Goal: Task Accomplishment & Management: Manage account settings

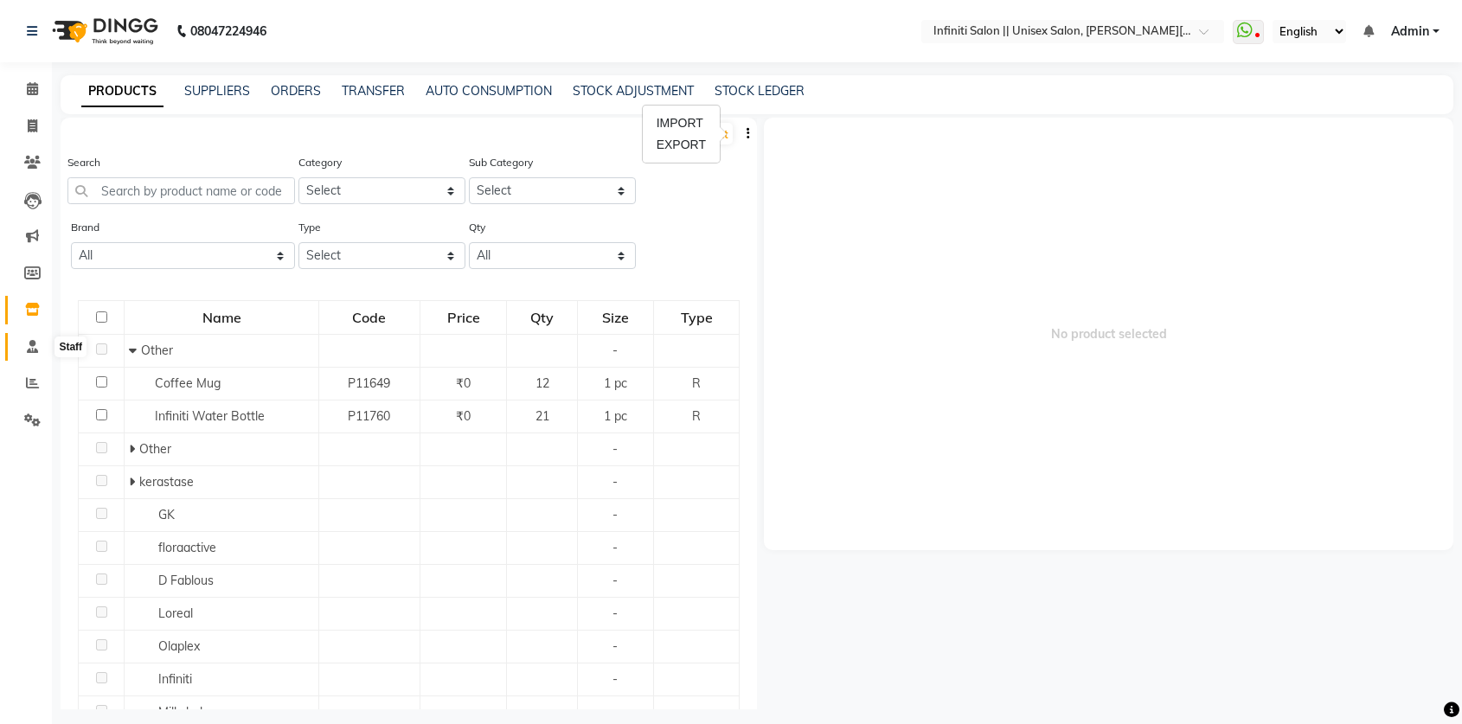
click at [39, 347] on span at bounding box center [32, 347] width 30 height 20
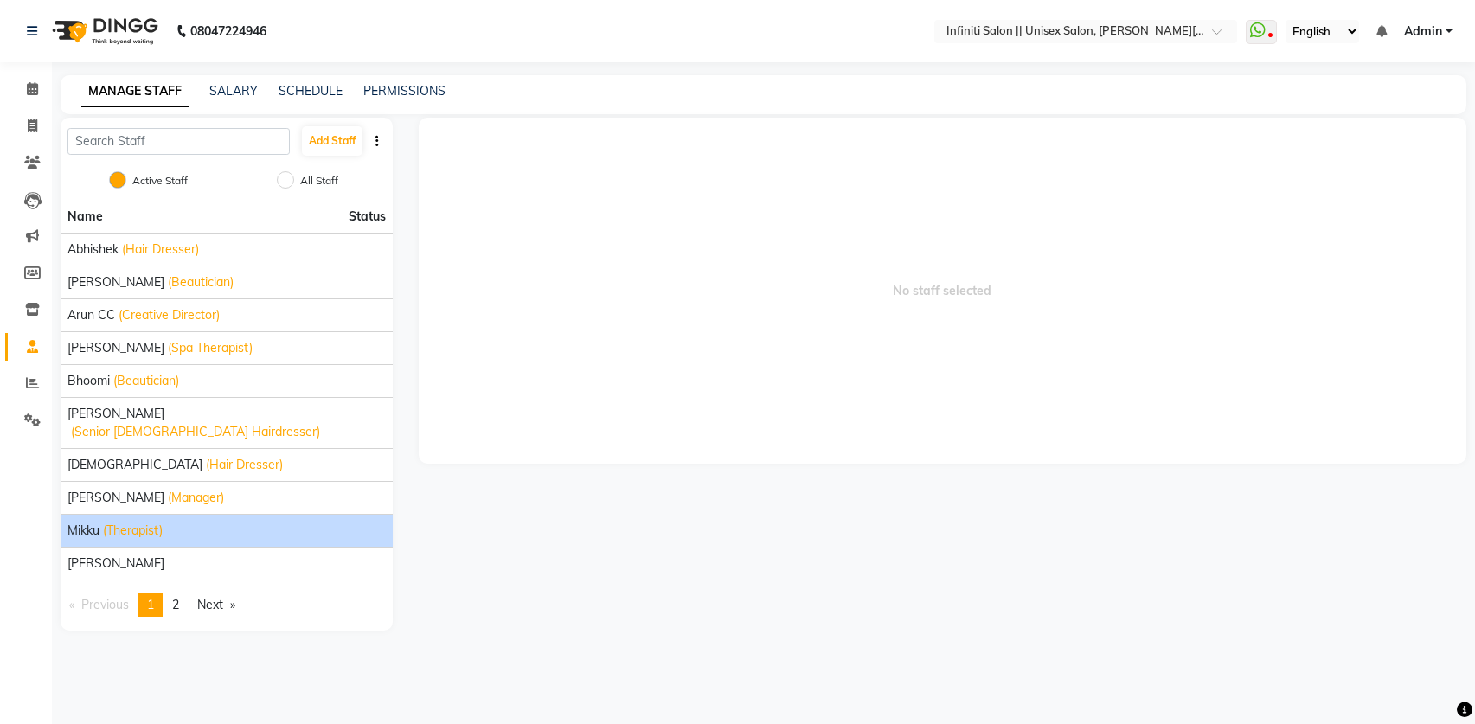
click at [89, 521] on span "Mikku" at bounding box center [83, 530] width 32 height 18
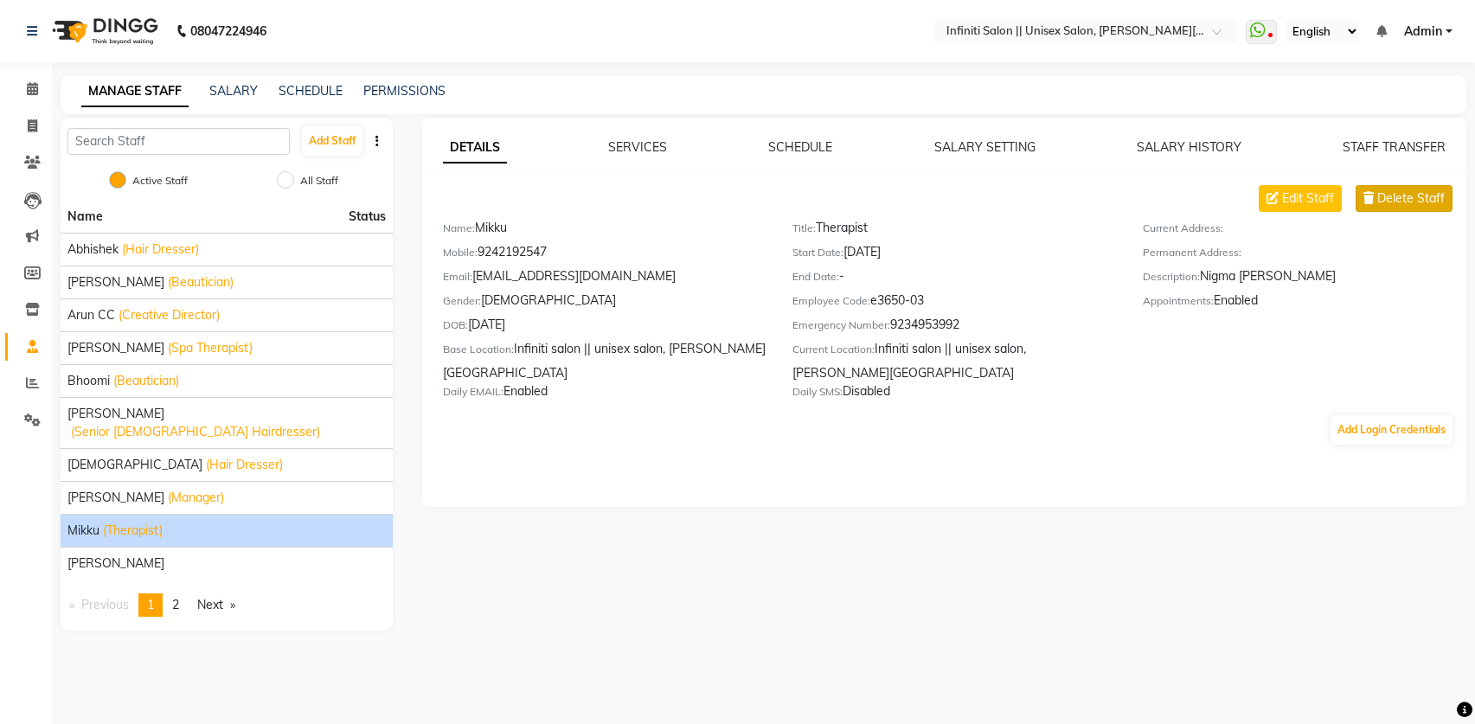
click at [1383, 202] on span "Delete Staff" at bounding box center [1410, 198] width 67 height 18
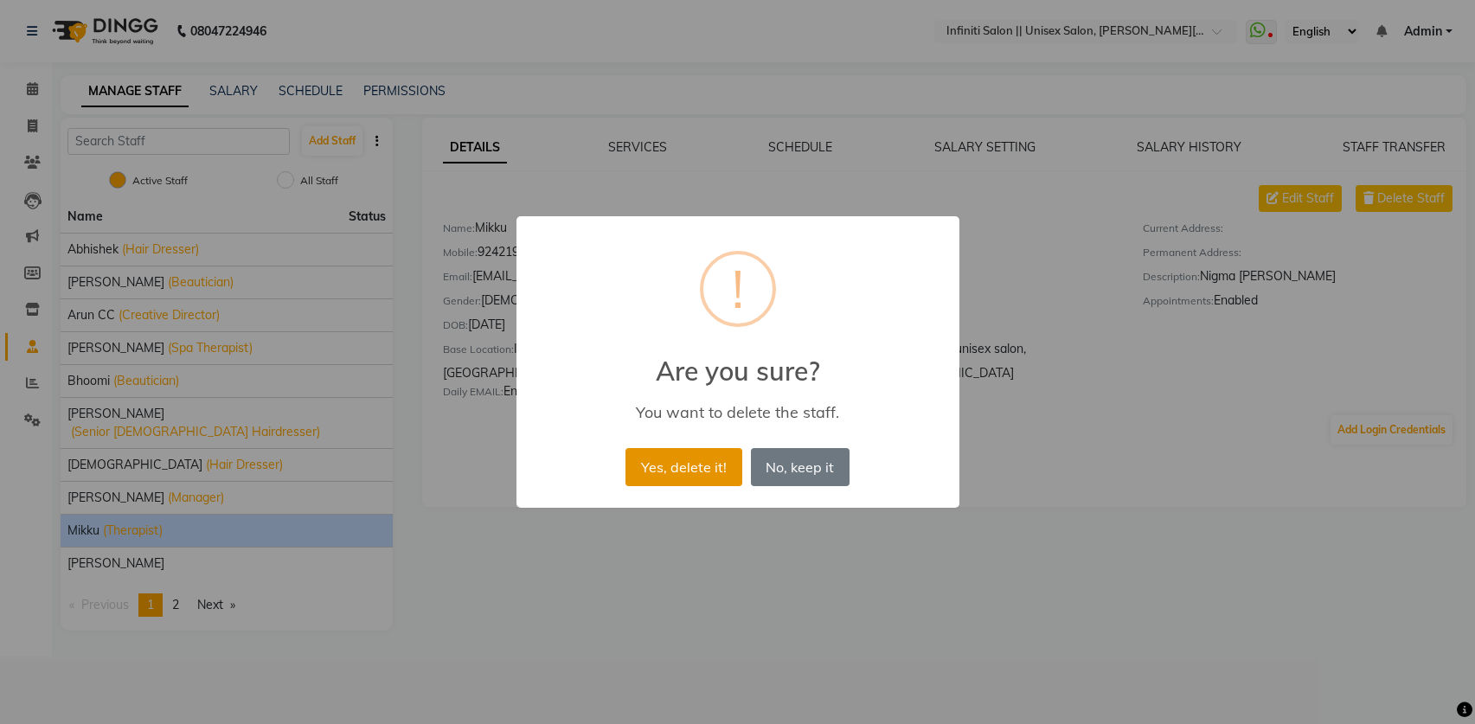
click at [651, 470] on button "Yes, delete it!" at bounding box center [683, 467] width 116 height 38
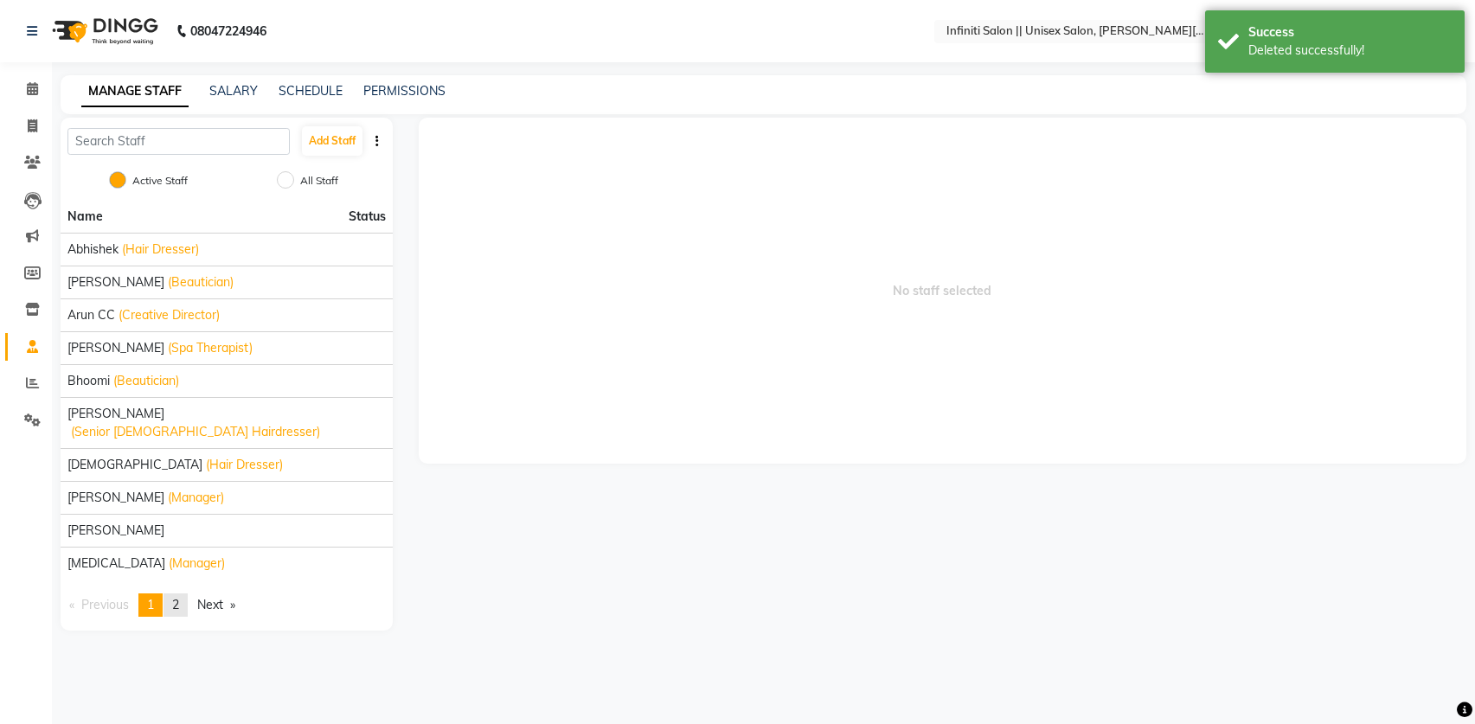
click at [176, 597] on span "2" at bounding box center [175, 605] width 7 height 16
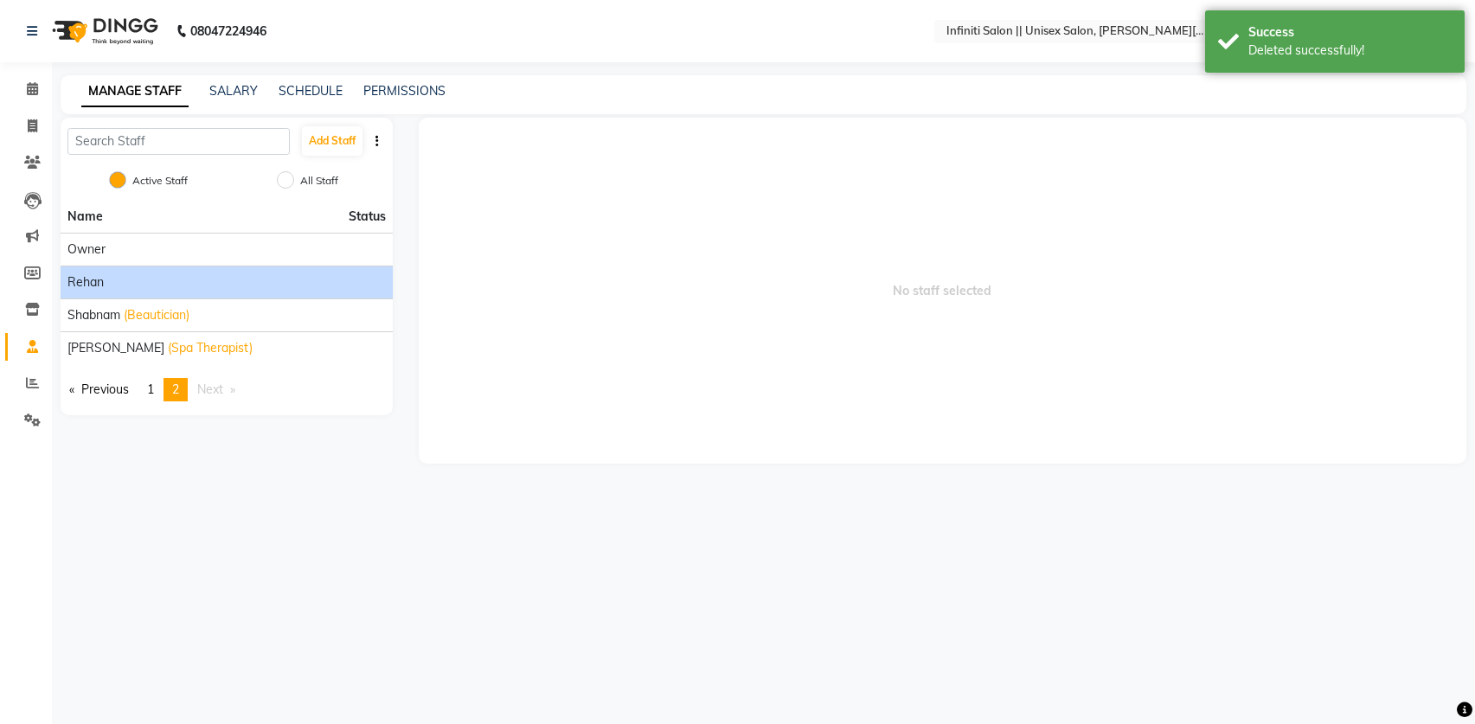
click at [101, 272] on li "Rehan" at bounding box center [227, 282] width 332 height 33
click at [94, 283] on span "Rehan" at bounding box center [85, 282] width 36 height 18
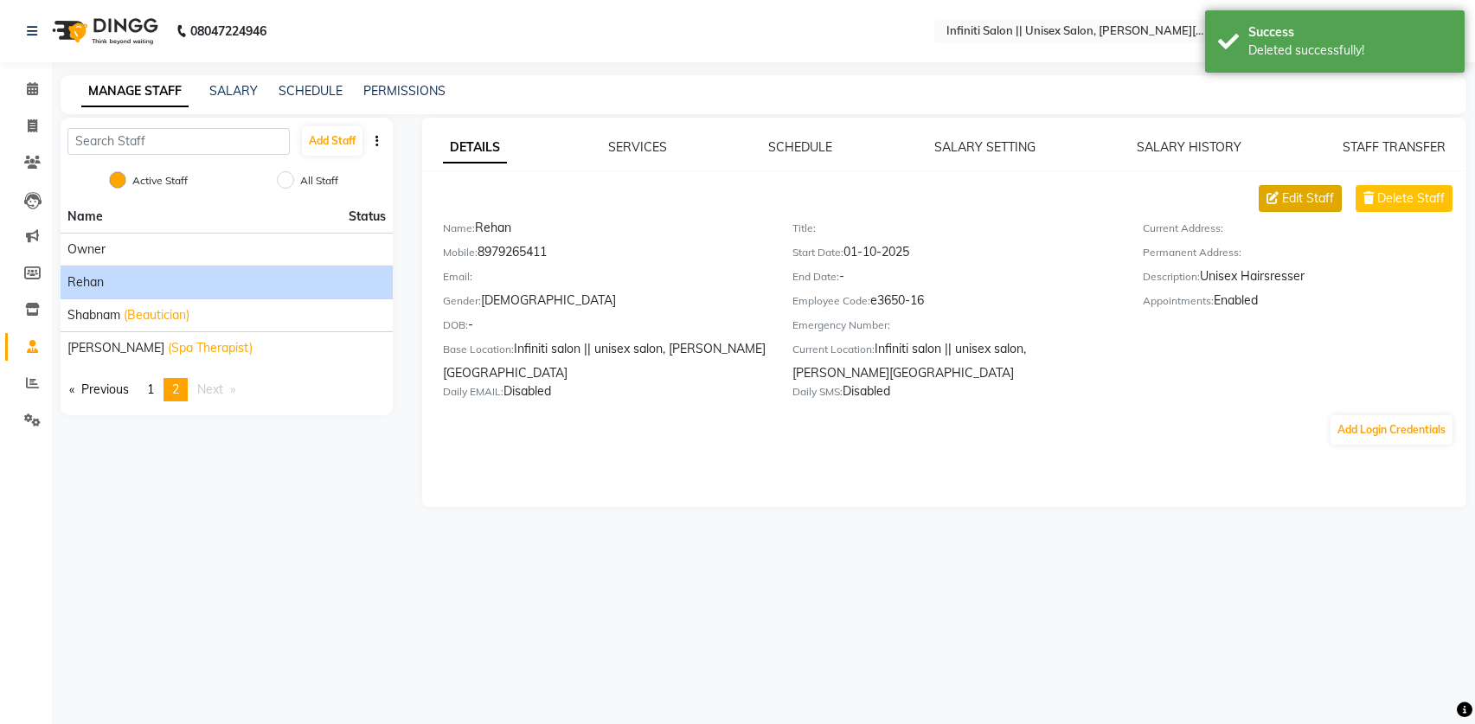
click at [1332, 199] on span "Edit Staff" at bounding box center [1308, 198] width 52 height 18
select select "[DEMOGRAPHIC_DATA]"
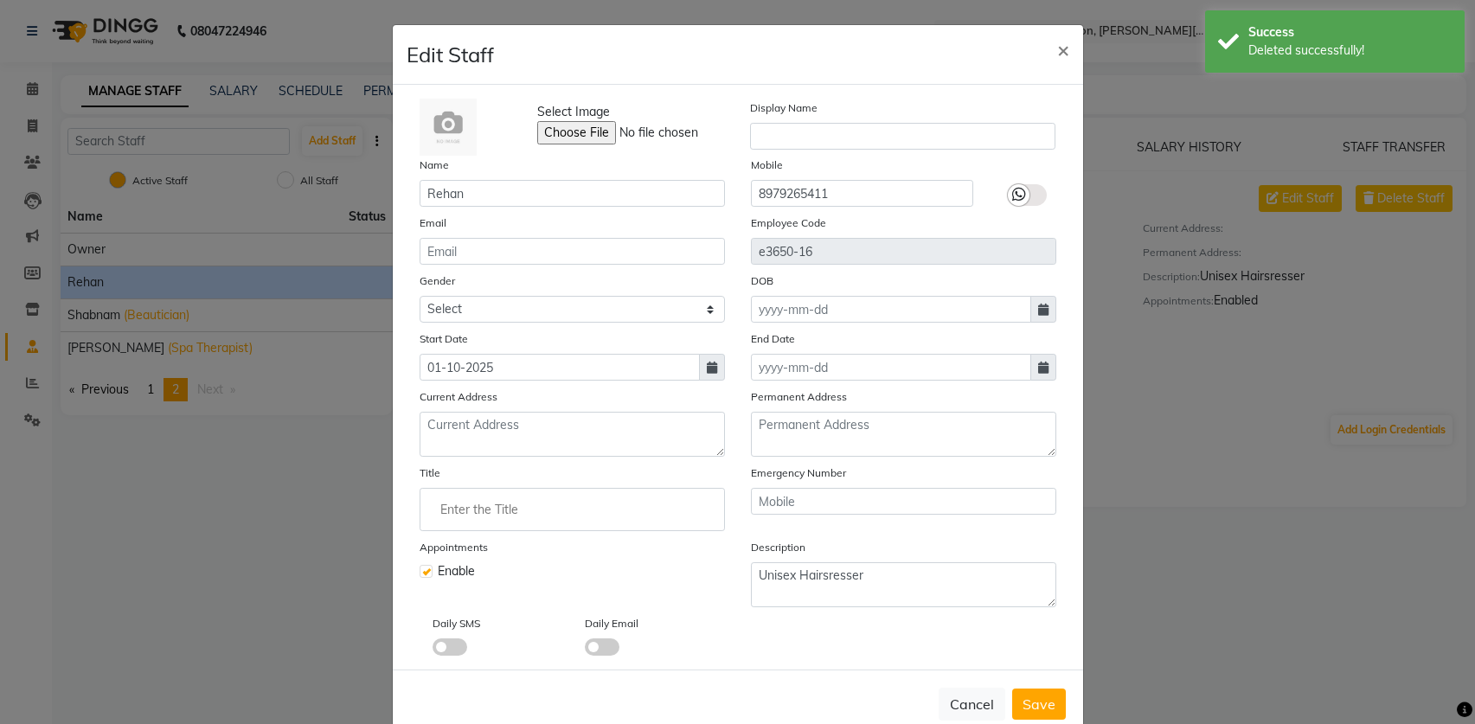
click at [496, 494] on input "Enter the Title" at bounding box center [572, 509] width 290 height 35
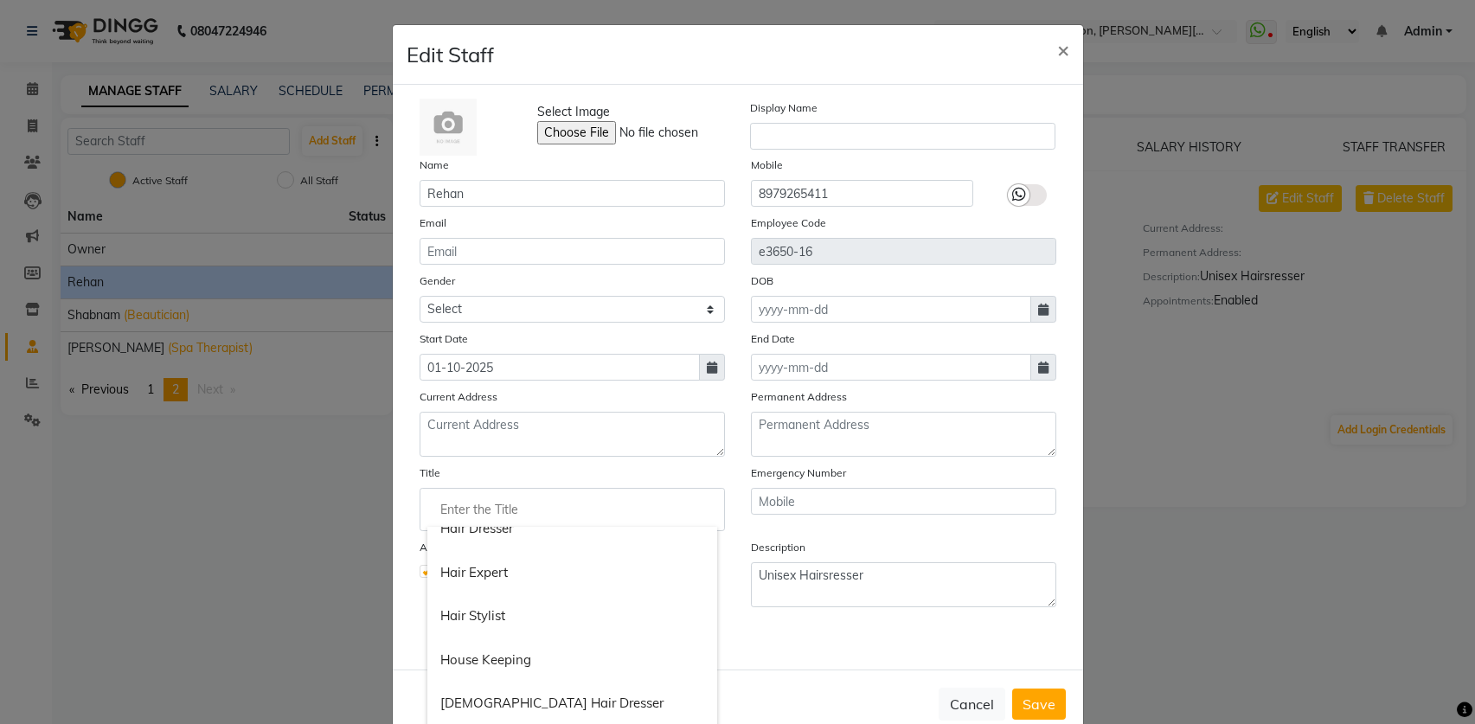
scroll to position [612, 0]
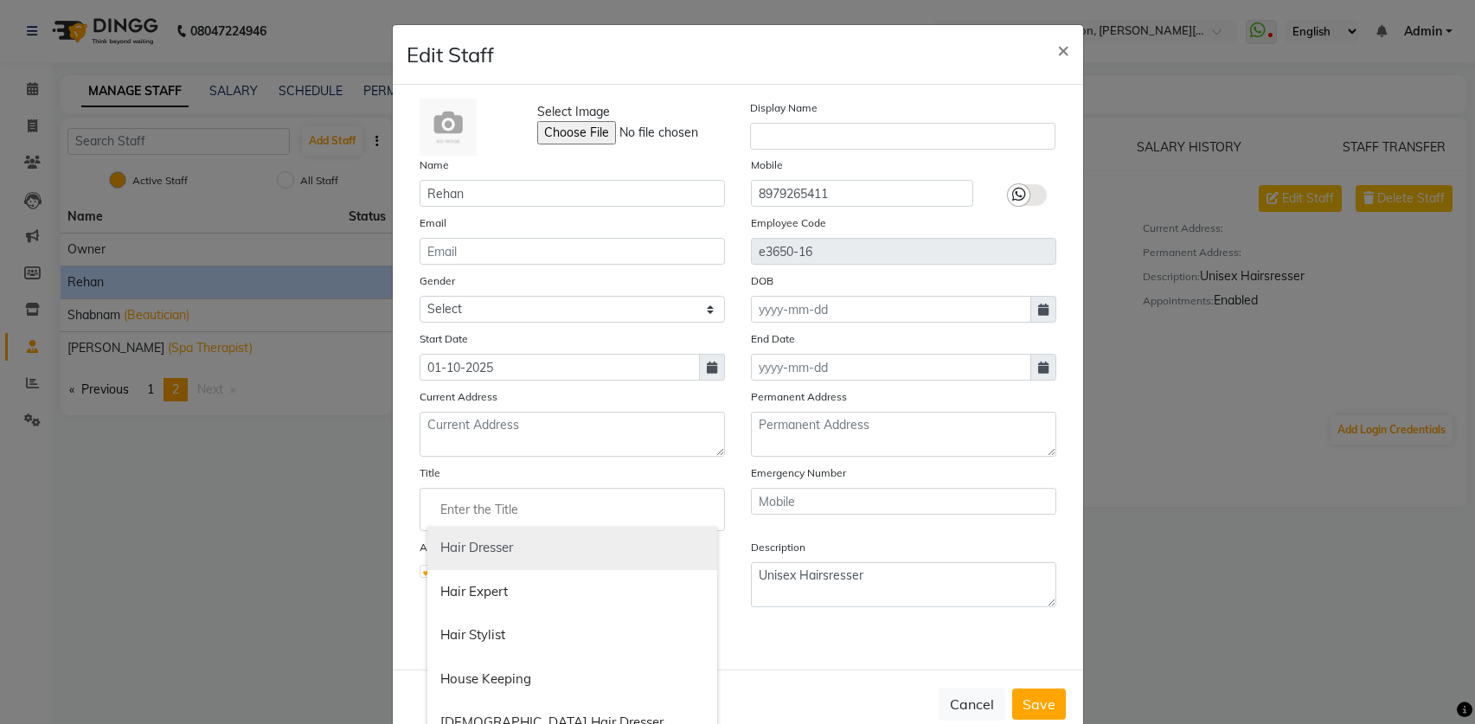
click at [509, 544] on link "Hair Dresser" at bounding box center [572, 548] width 290 height 44
type input "Hair Dresser"
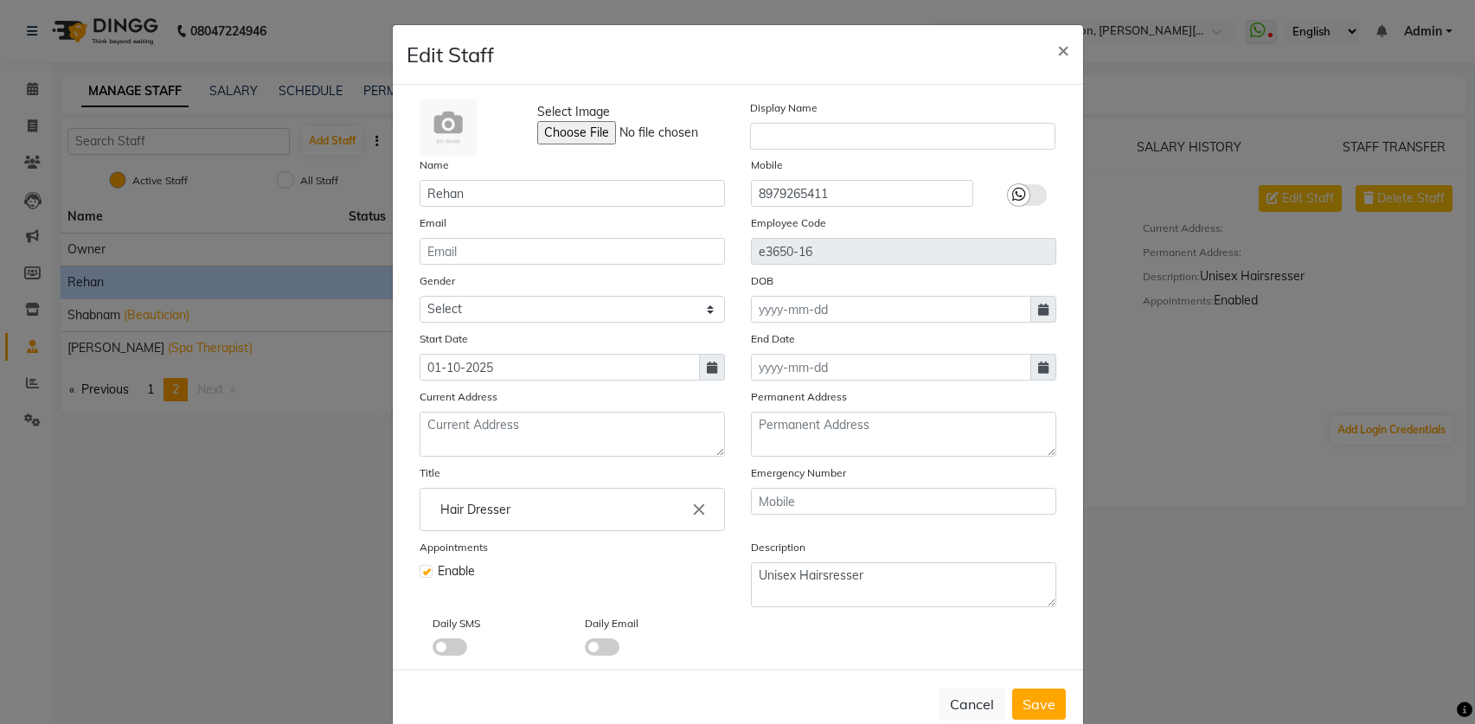
click at [1032, 197] on label at bounding box center [1027, 195] width 39 height 22
click at [0, 0] on input "checkbox" at bounding box center [0, 0] width 0 height 0
click at [820, 140] on input "text" at bounding box center [902, 136] width 305 height 27
type input "Rehan"
click at [1022, 701] on span "Save" at bounding box center [1038, 703] width 33 height 17
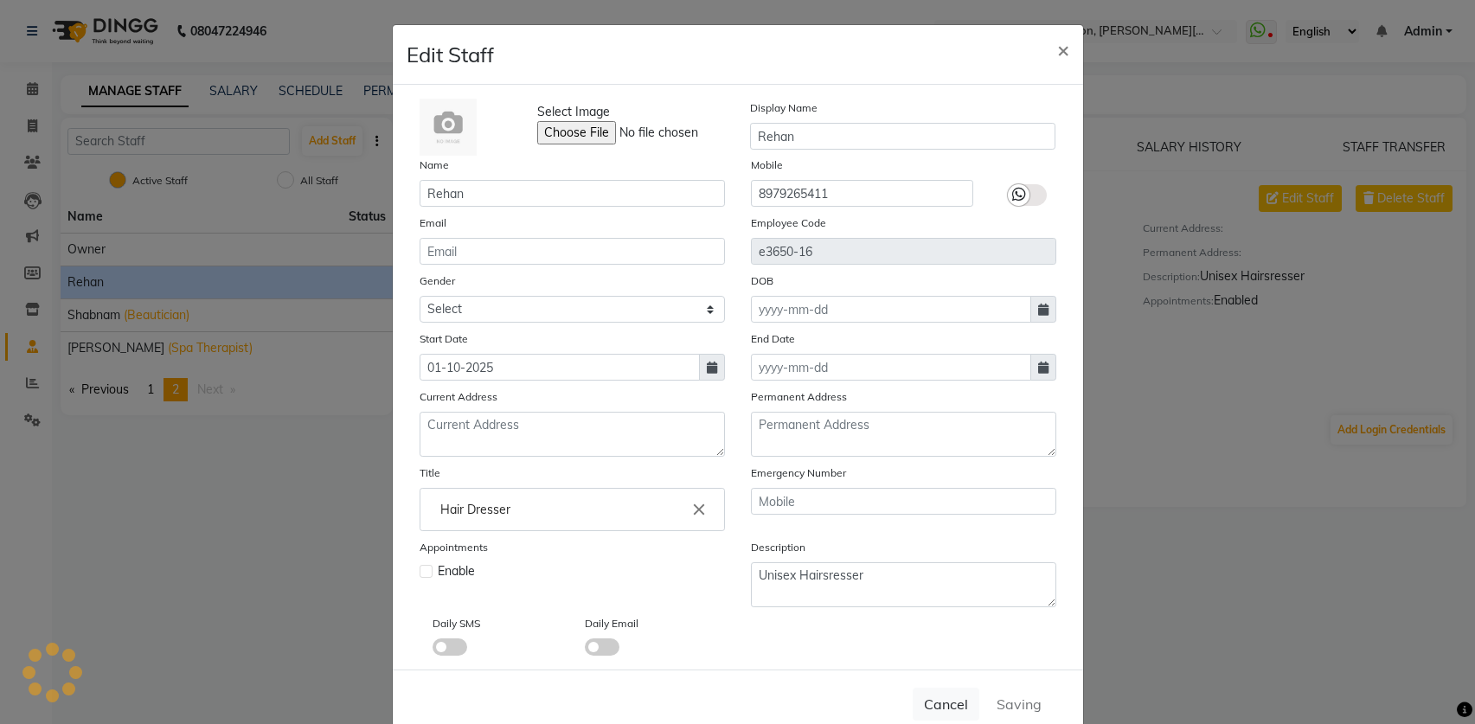
select select
checkbox input "false"
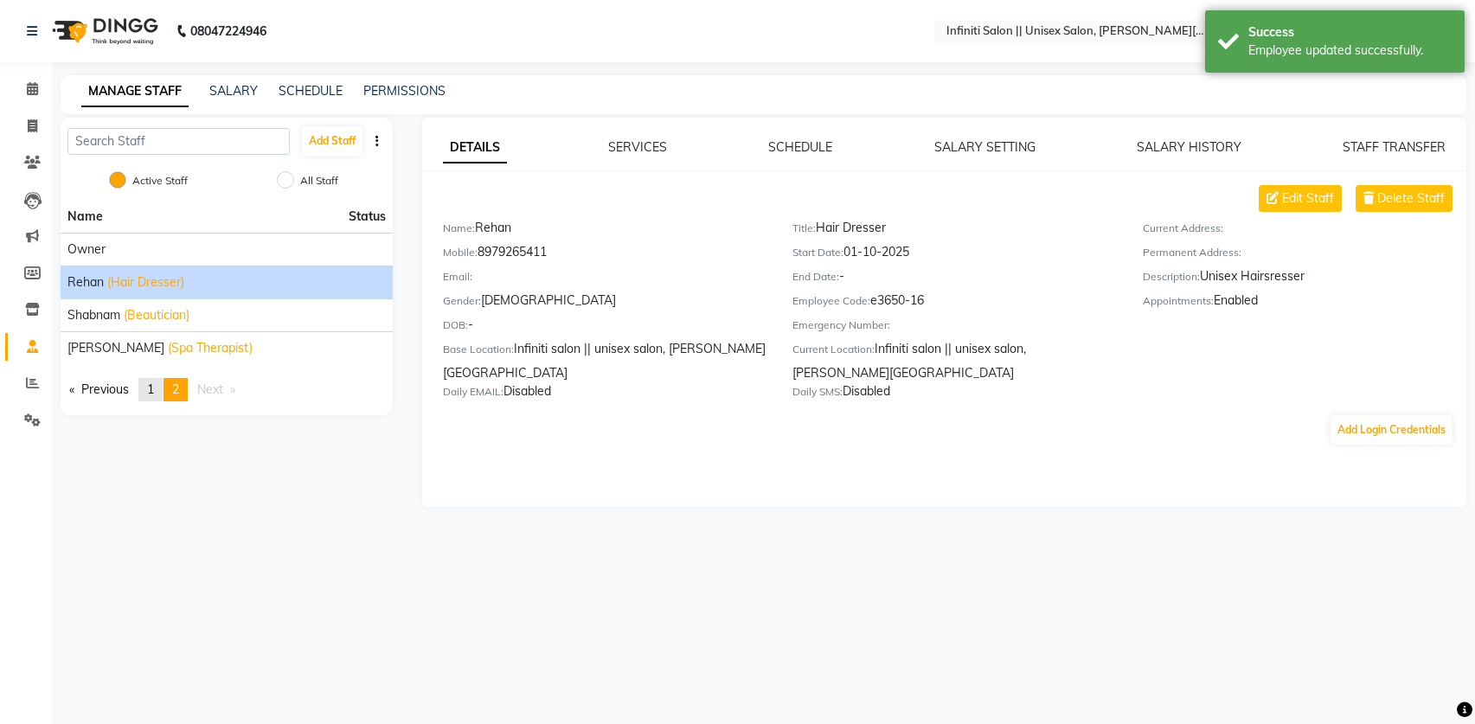
click at [154, 393] on span "1" at bounding box center [150, 389] width 7 height 16
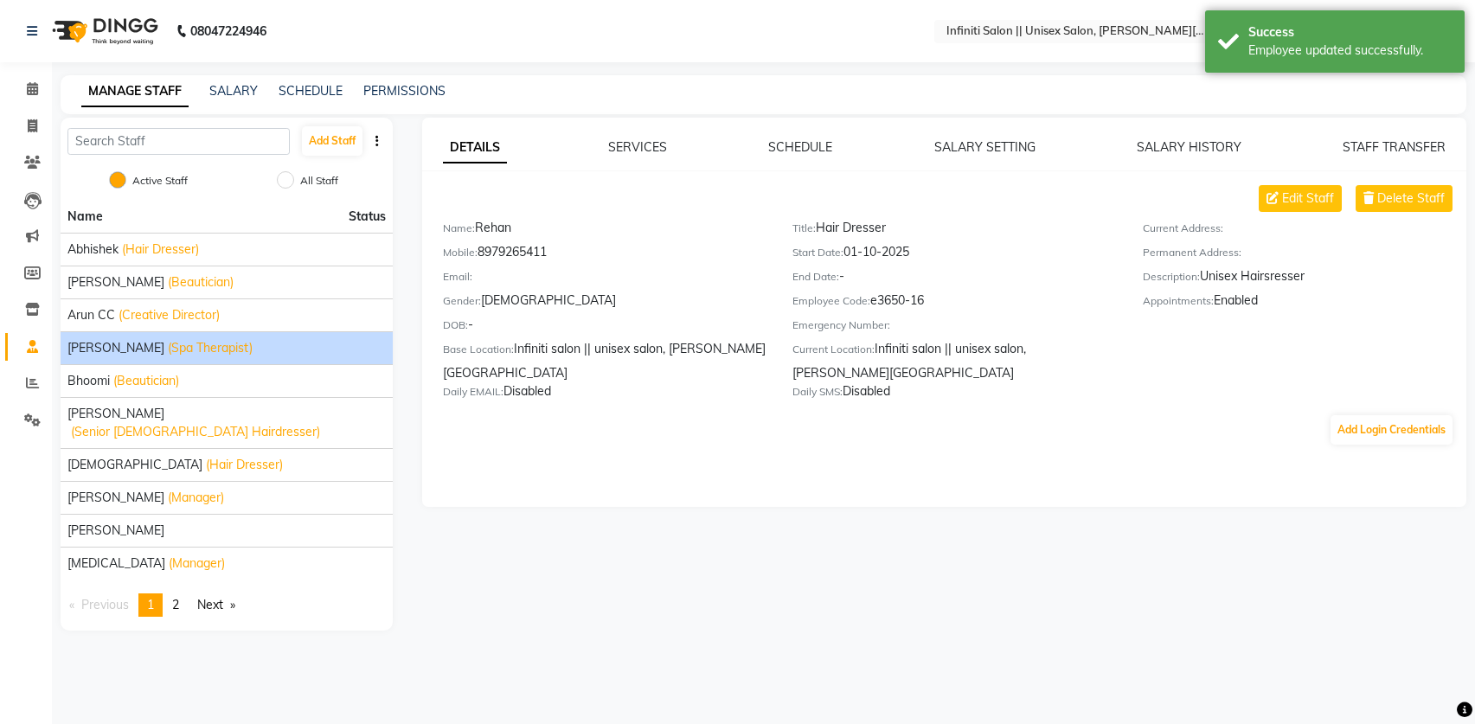
click at [168, 350] on span "(Spa Therapist)" at bounding box center [210, 348] width 85 height 18
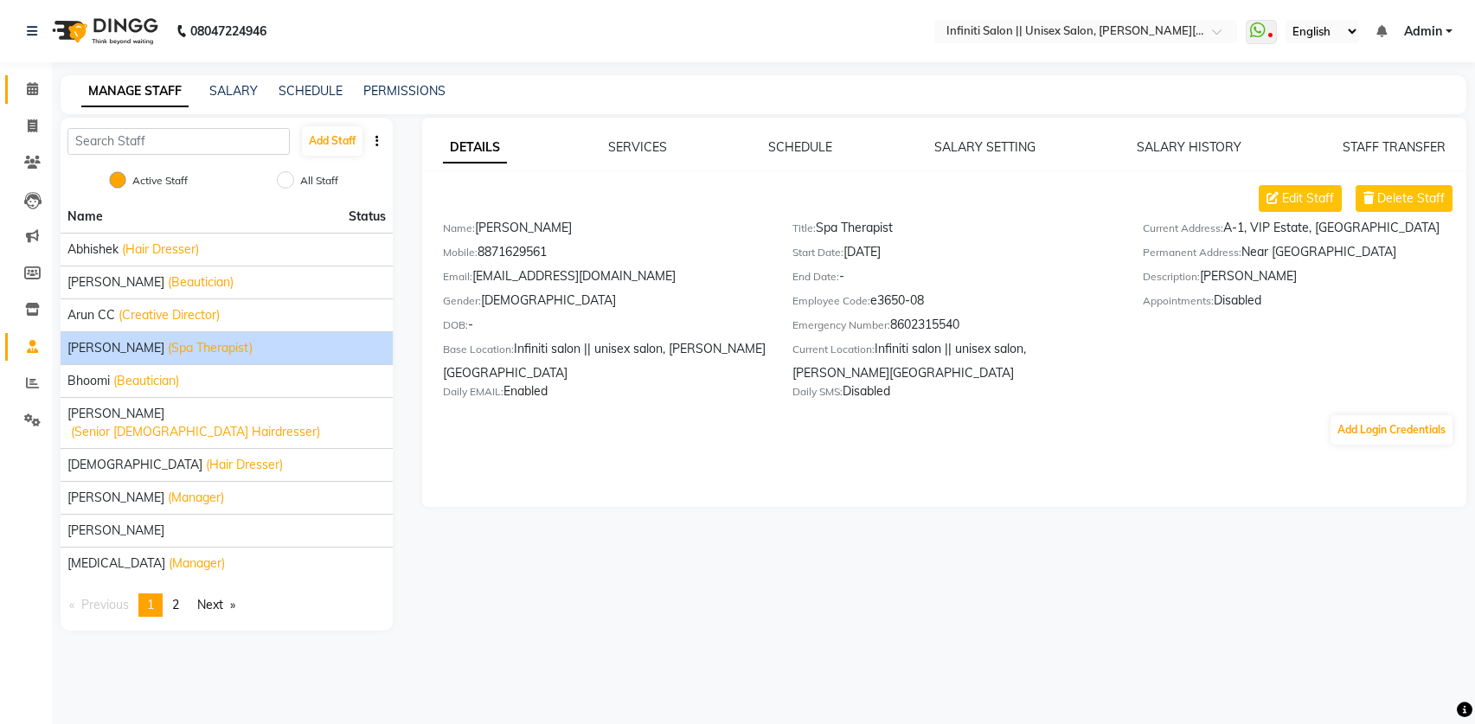
click at [36, 99] on span at bounding box center [32, 90] width 30 height 20
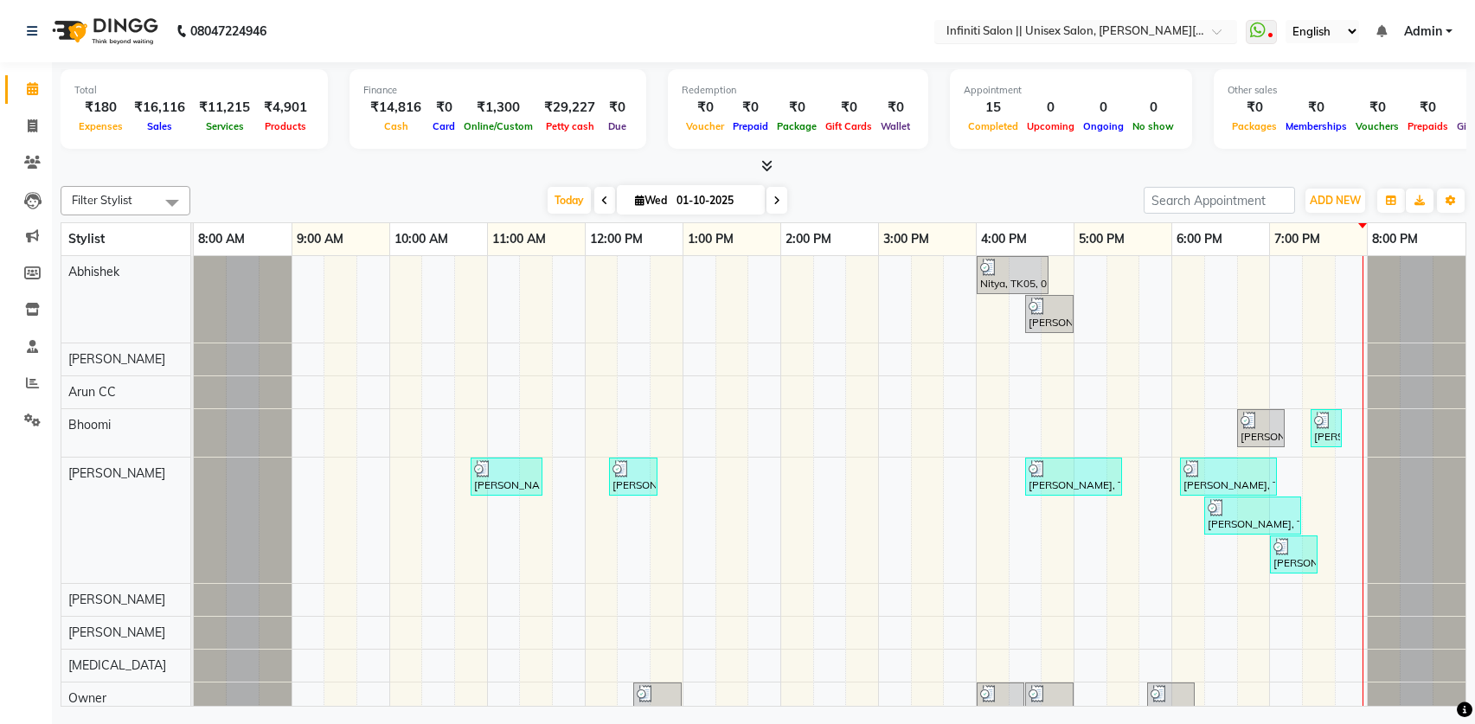
click at [1036, 27] on input "text" at bounding box center [1068, 32] width 251 height 17
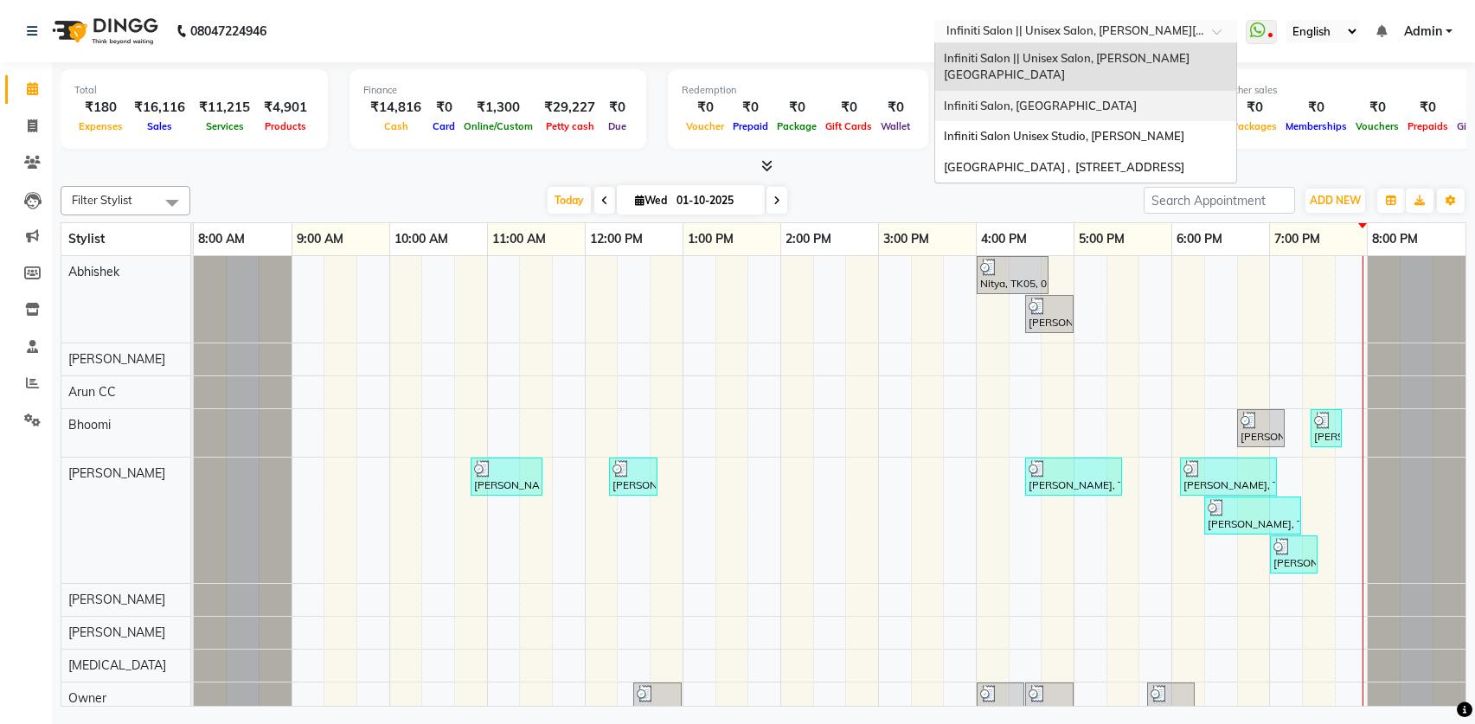
click at [1008, 99] on span "Infiniti Salon, [GEOGRAPHIC_DATA]" at bounding box center [1040, 106] width 193 height 14
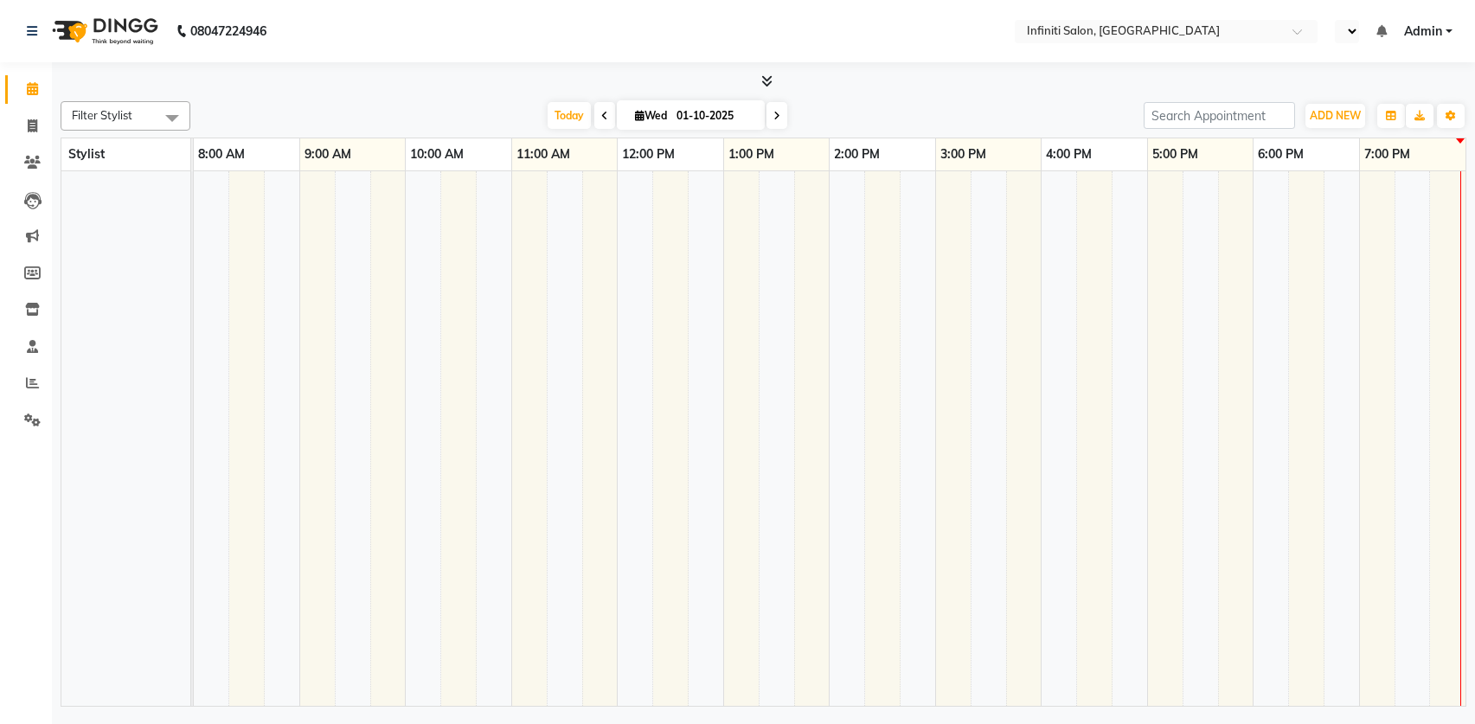
select select "en"
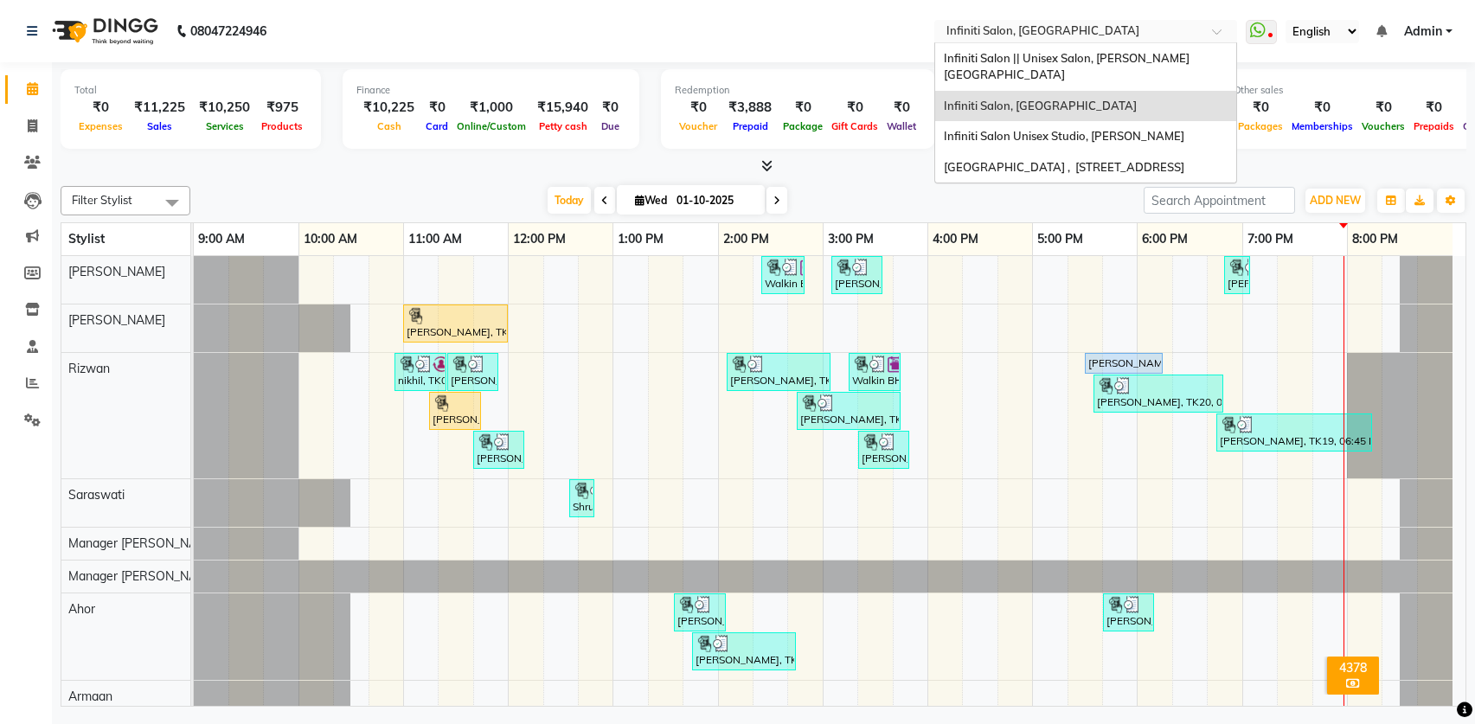
click at [1056, 23] on span "Infiniti Salon, [GEOGRAPHIC_DATA]" at bounding box center [1042, 30] width 193 height 14
click at [1065, 61] on span "Infiniti Salon || Unisex Salon, [PERSON_NAME][GEOGRAPHIC_DATA]" at bounding box center [1067, 66] width 246 height 31
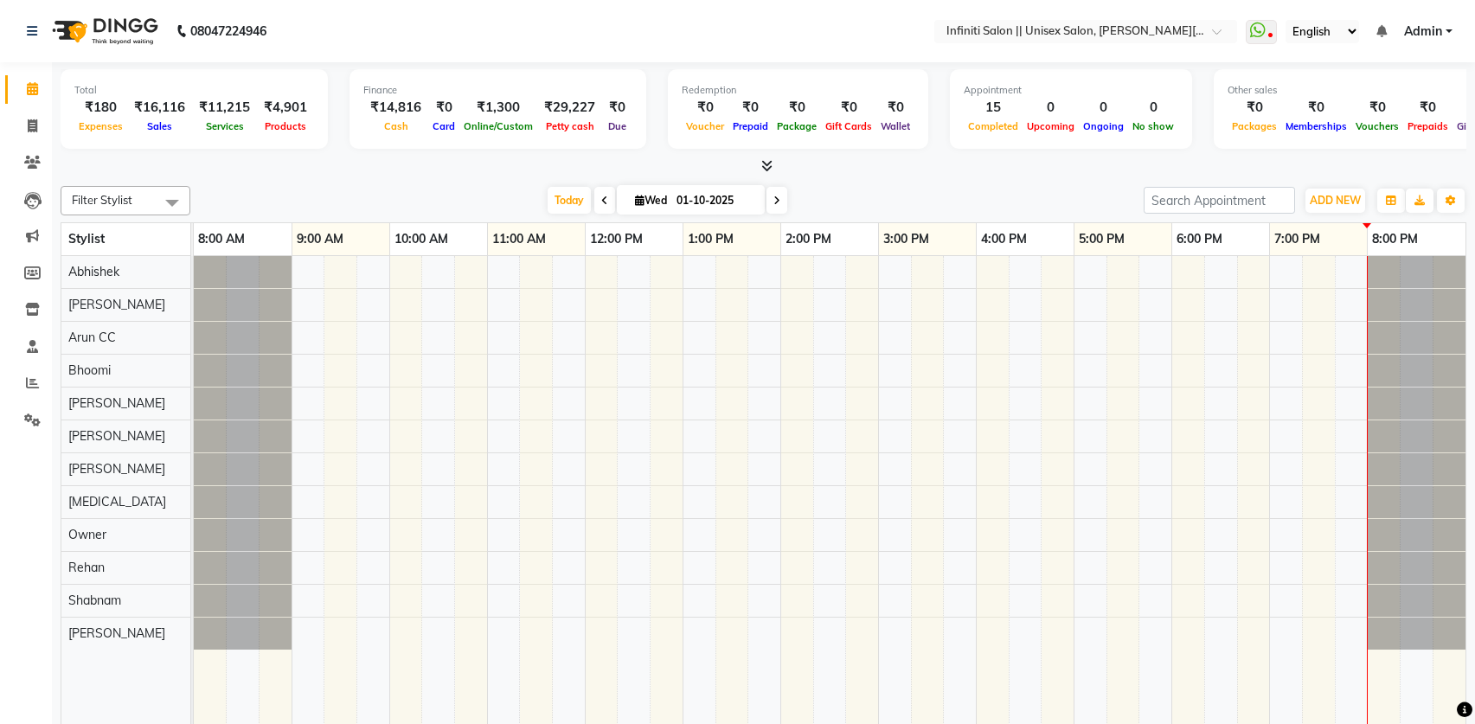
select select "en"
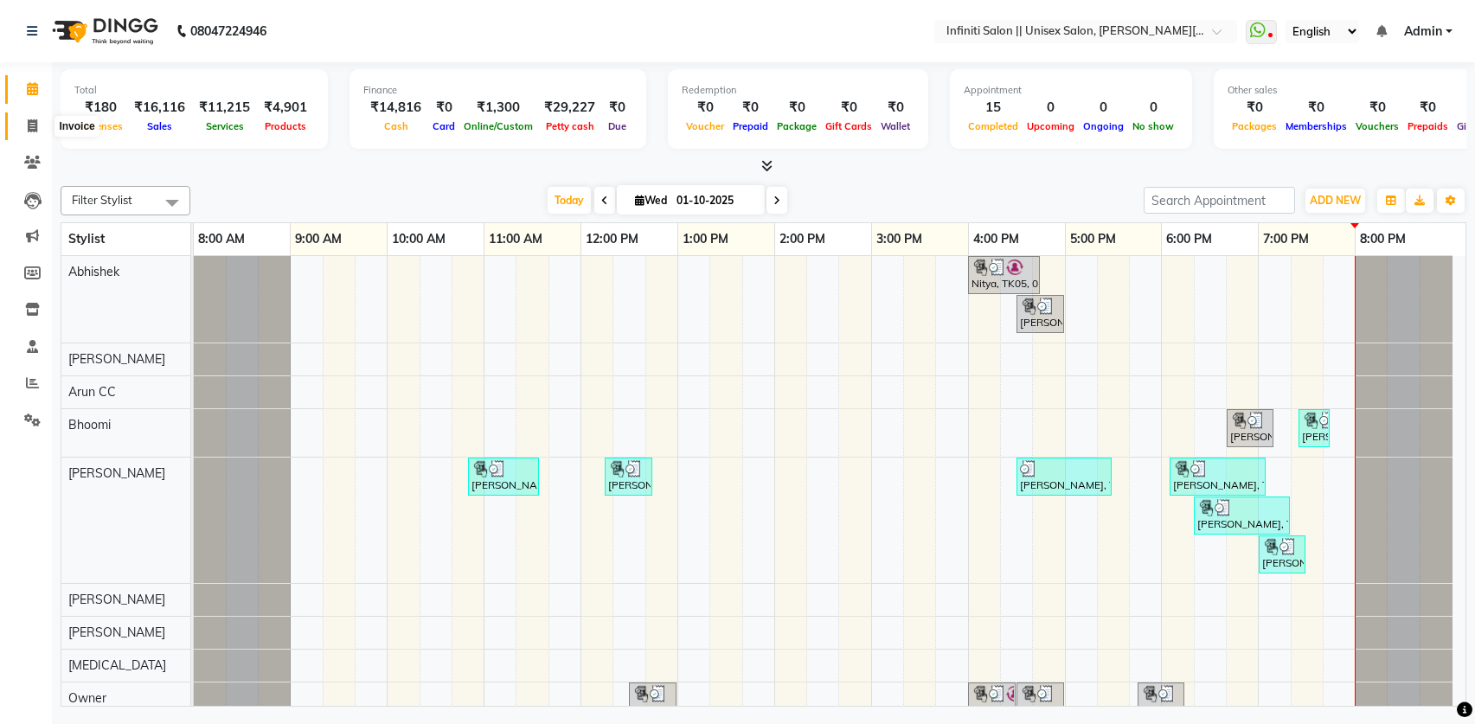
click at [33, 123] on icon at bounding box center [33, 125] width 10 height 13
select select "service"
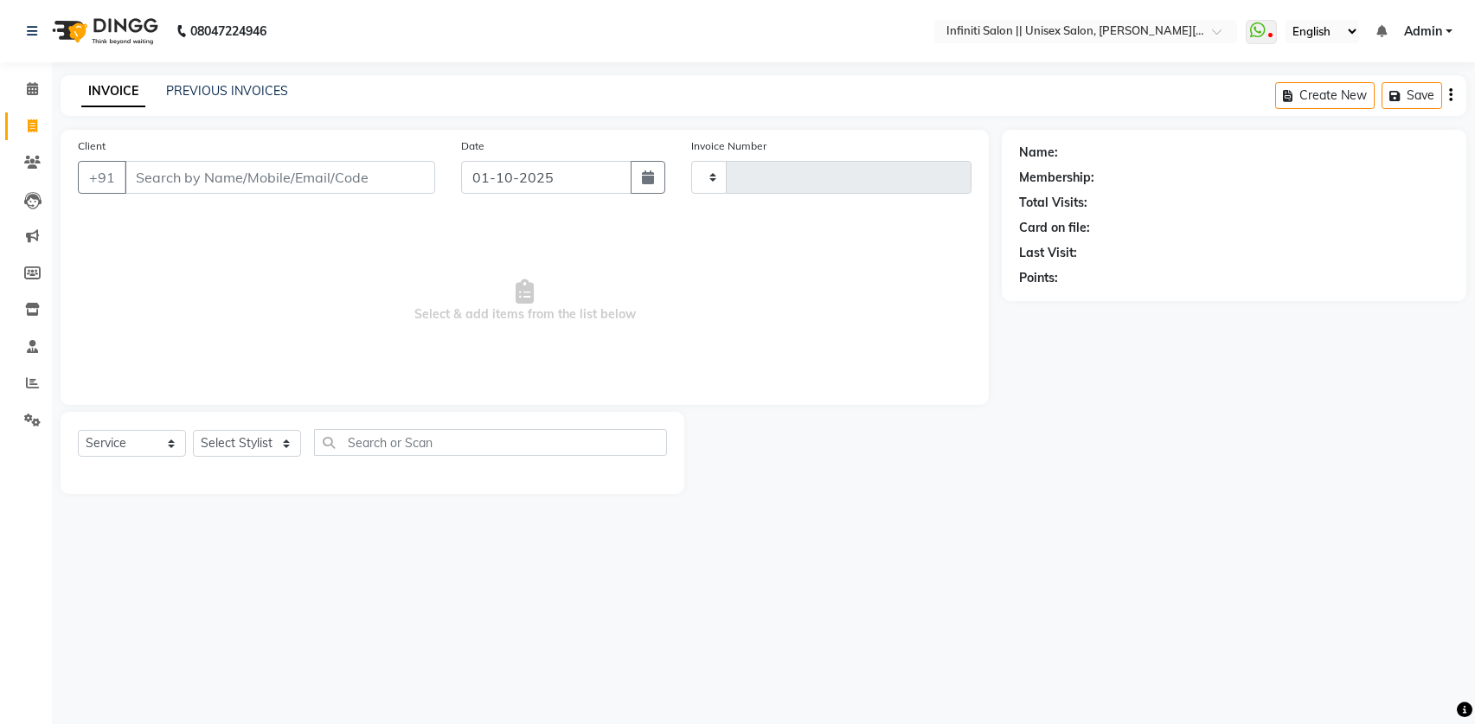
type input "1118"
select select "8233"
click at [202, 86] on link "PREVIOUS INVOICES" at bounding box center [227, 91] width 122 height 16
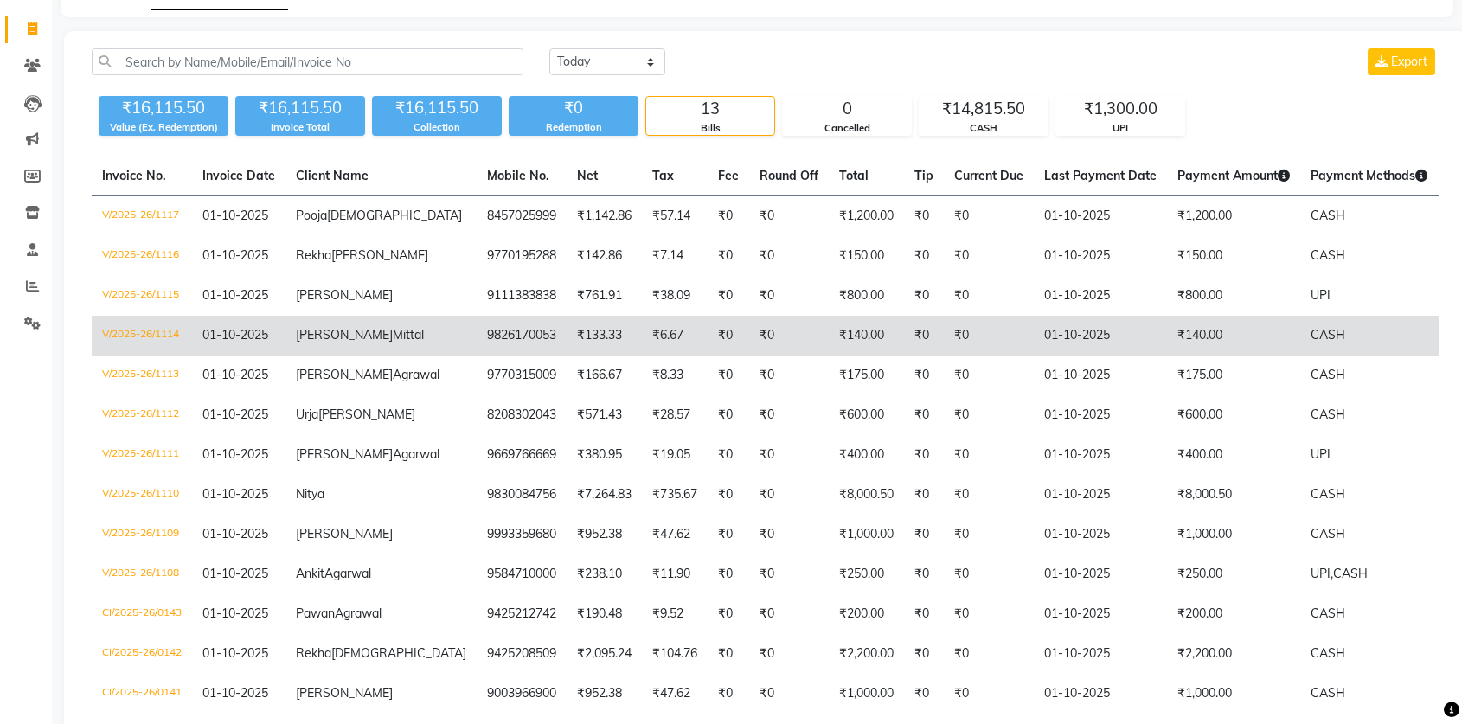
scroll to position [100, 0]
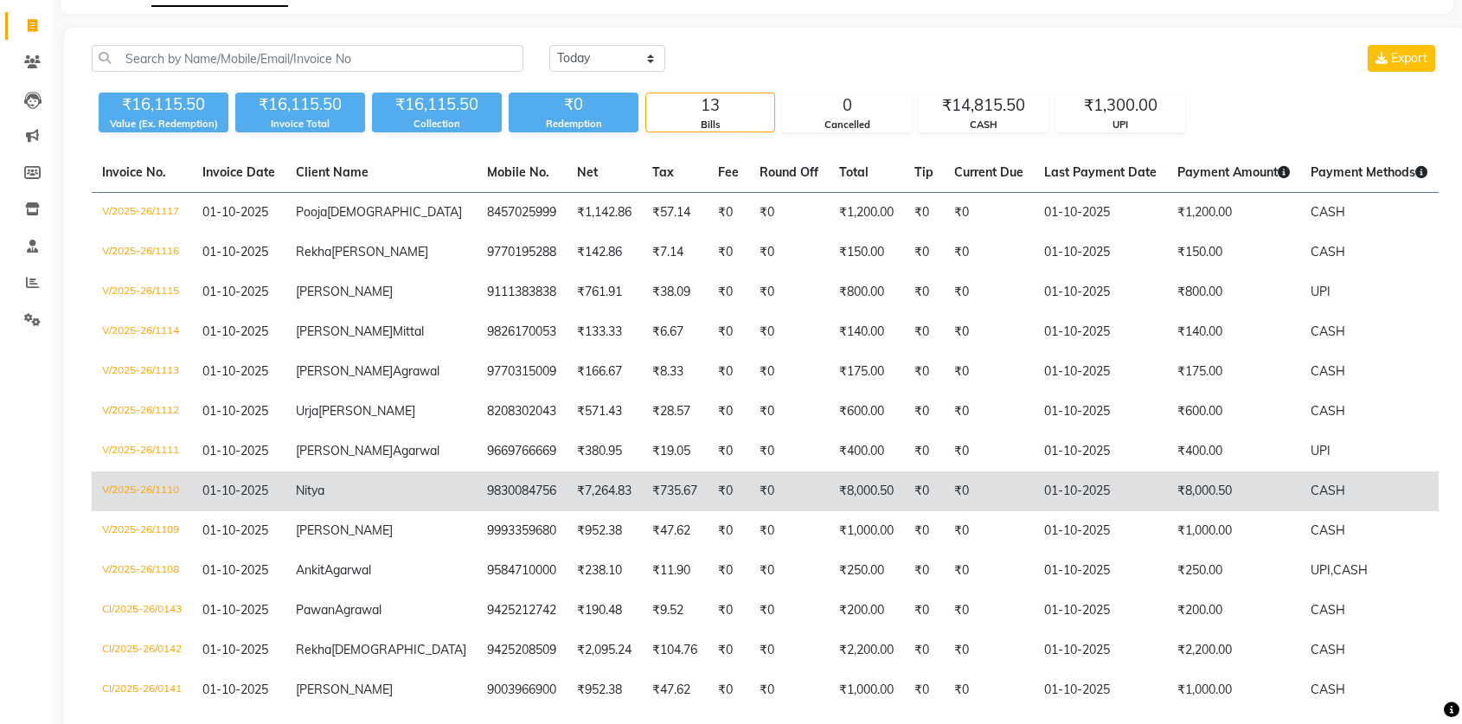
click at [127, 511] on td "V/2025-26/1110" at bounding box center [142, 491] width 100 height 40
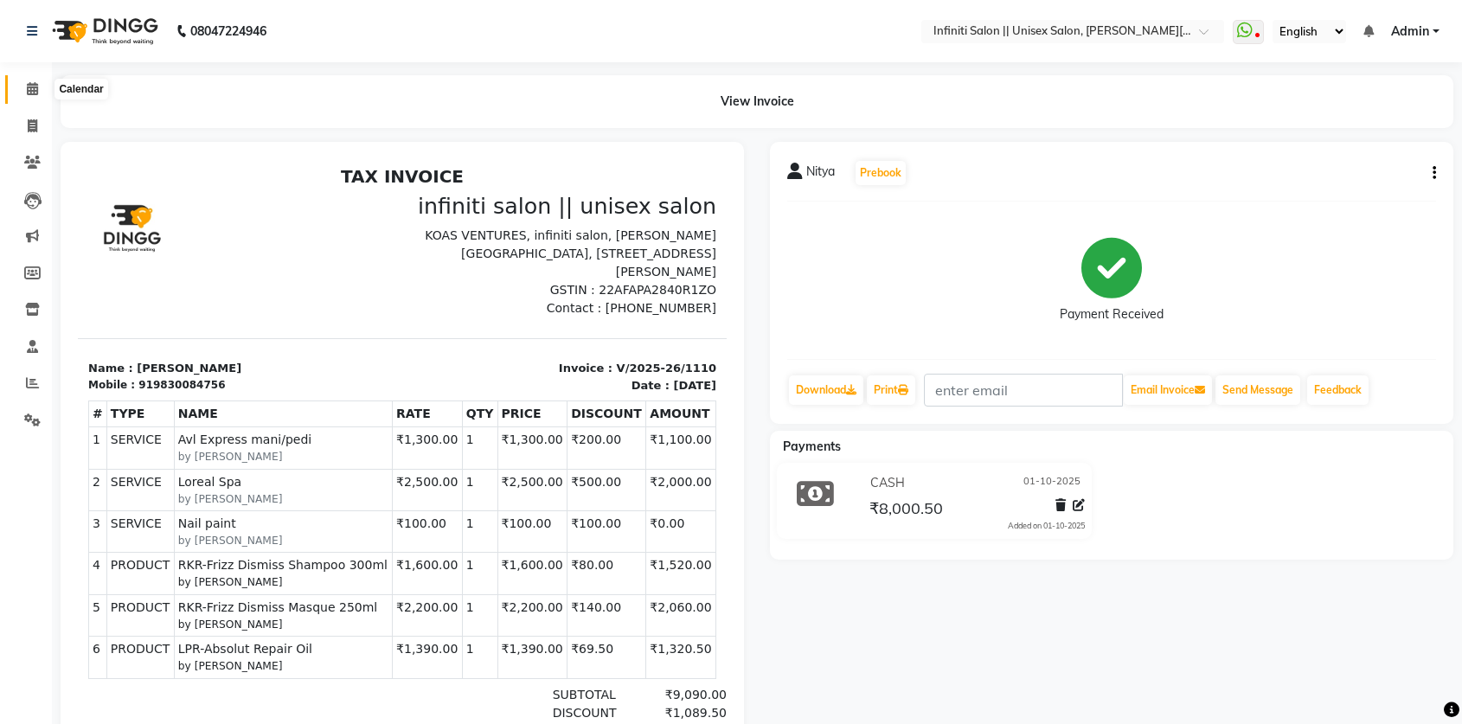
click at [29, 90] on icon at bounding box center [32, 88] width 11 height 13
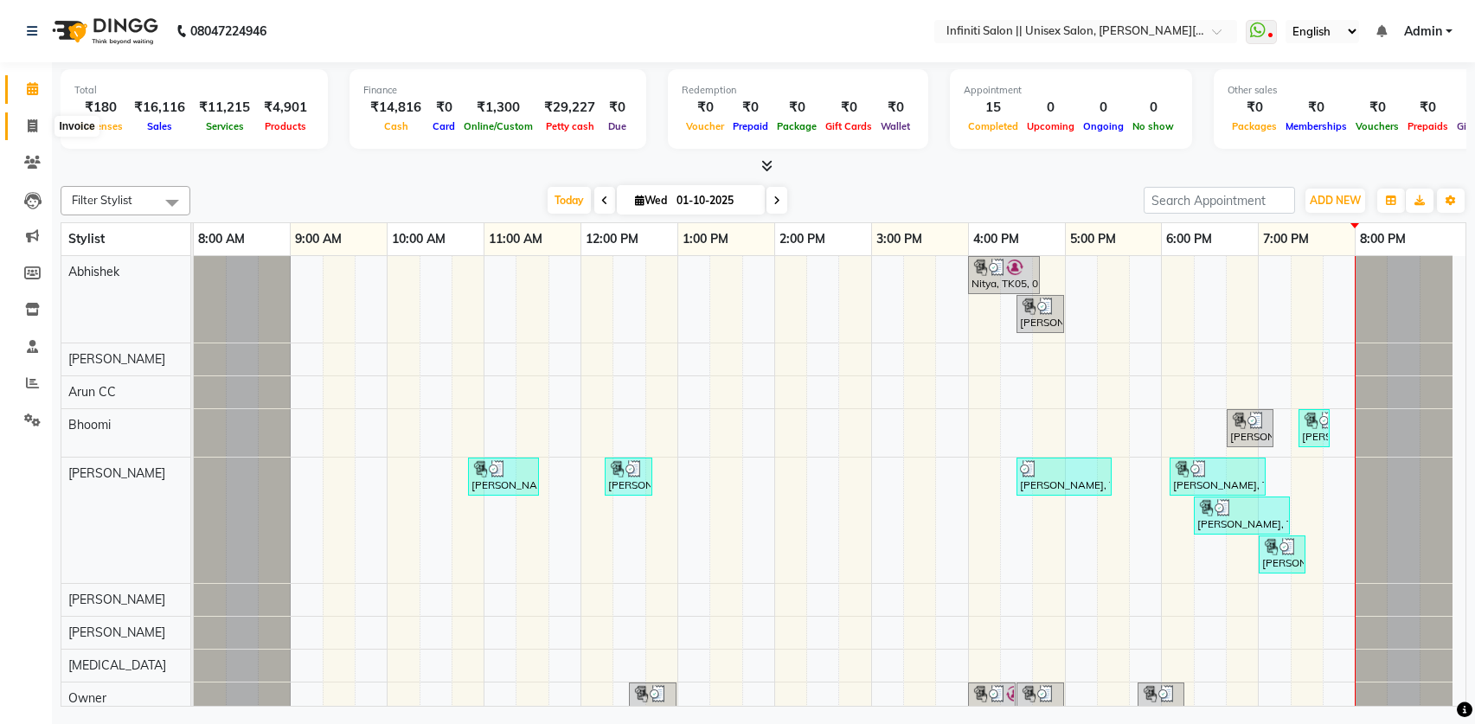
click at [33, 125] on icon at bounding box center [33, 125] width 10 height 13
select select "service"
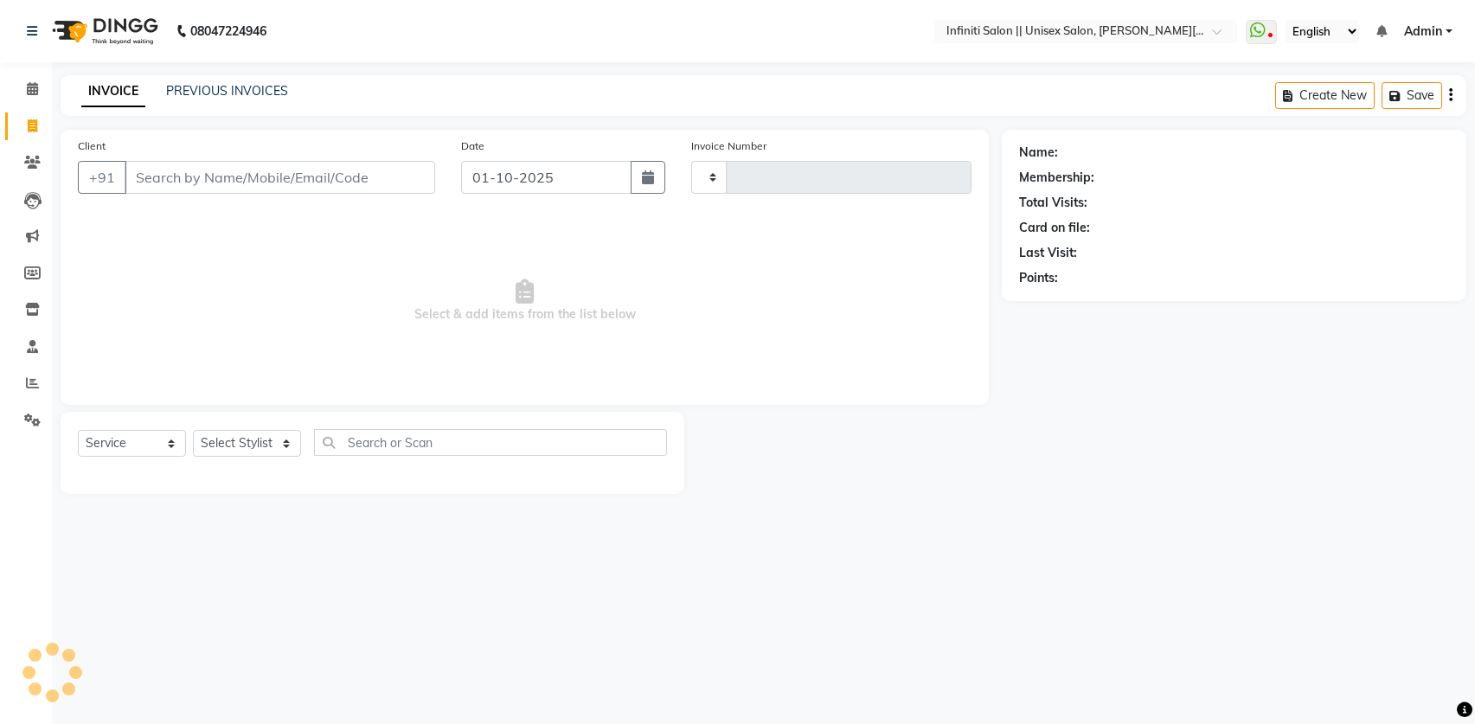
type input "1118"
select select "8233"
click at [204, 90] on link "PREVIOUS INVOICES" at bounding box center [227, 91] width 122 height 16
